Goal: Navigation & Orientation: Find specific page/section

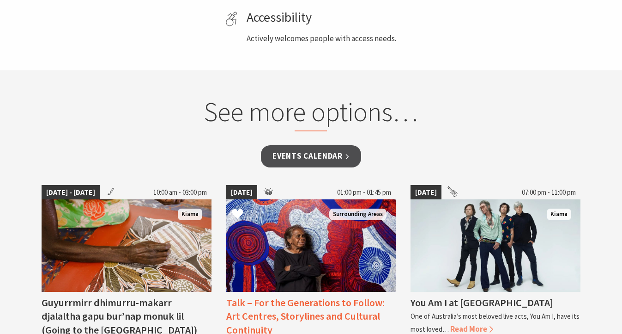
scroll to position [587, 0]
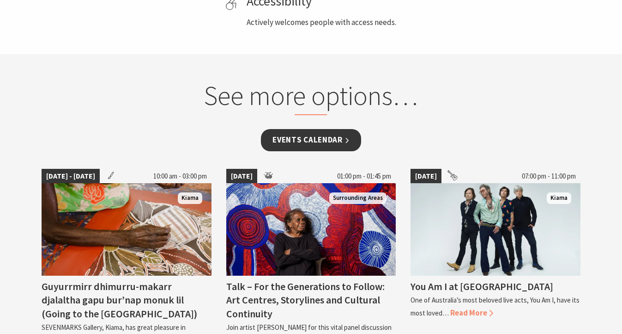
click at [328, 141] on link "Events Calendar" at bounding box center [311, 140] width 100 height 22
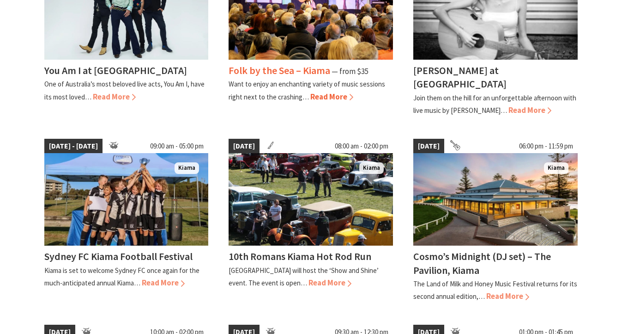
scroll to position [338, 0]
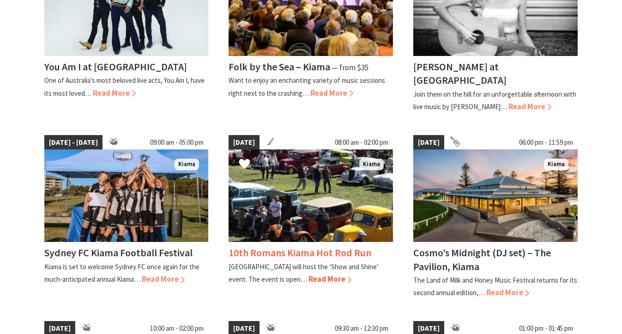
click at [303, 191] on img at bounding box center [311, 195] width 165 height 92
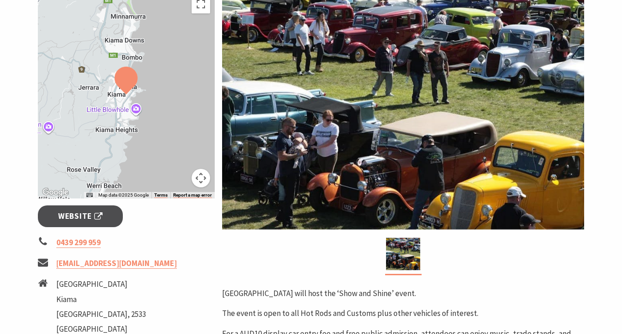
scroll to position [138, 0]
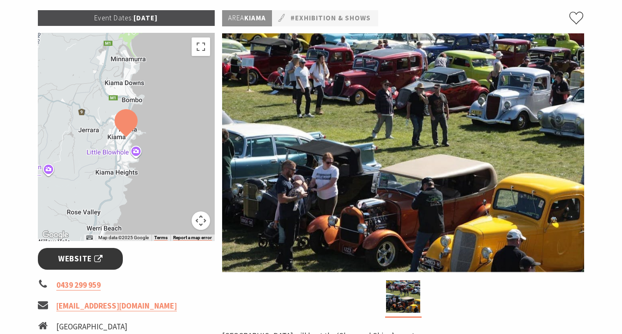
click at [91, 260] on span "Website" at bounding box center [80, 258] width 44 height 12
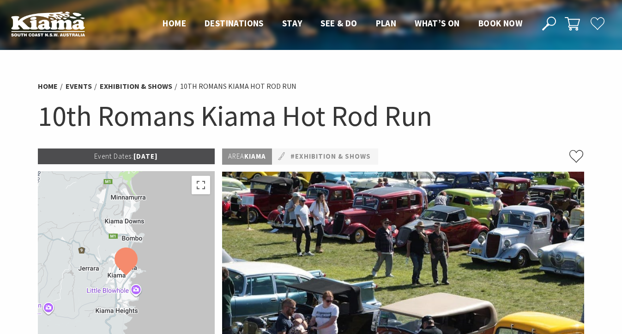
scroll to position [0, 0]
